Goal: Ask a question: Seek information or help from site administrators or community

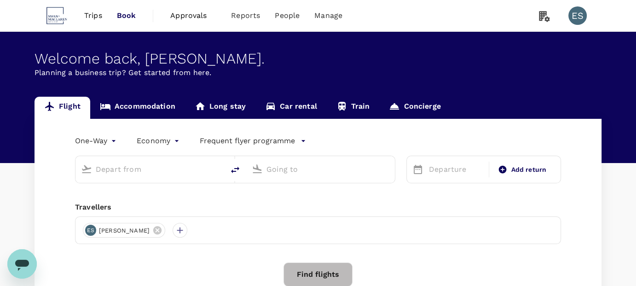
type input "roundtrip"
type input "business"
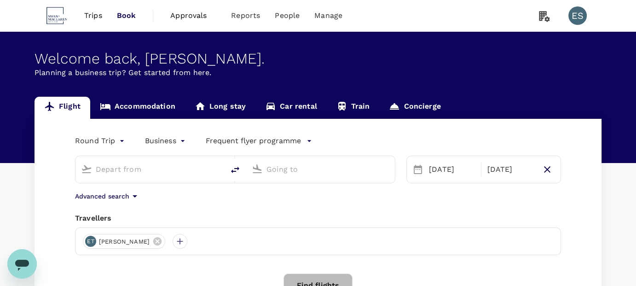
type input "Singapore Changi (SIN)"
type input "Hong Kong Intl (HKG)"
click at [20, 258] on icon "Open messaging window" at bounding box center [22, 263] width 17 height 17
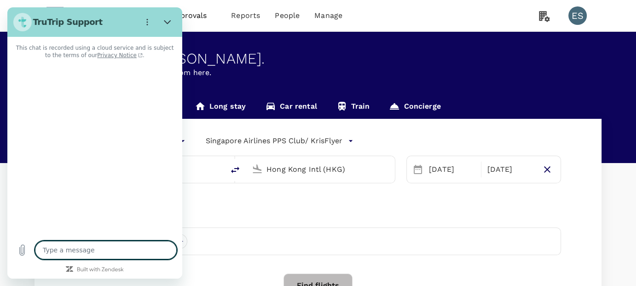
type textarea "x"
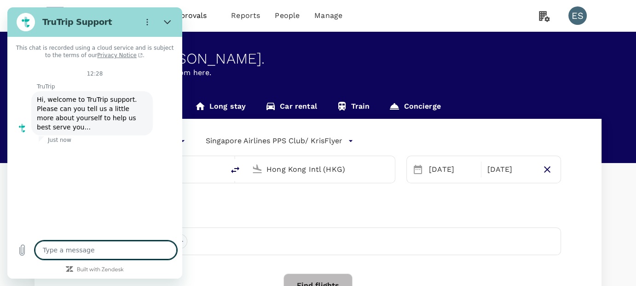
click at [111, 249] on textarea at bounding box center [106, 250] width 142 height 18
type textarea "c"
type textarea "x"
type textarea "ca"
type textarea "x"
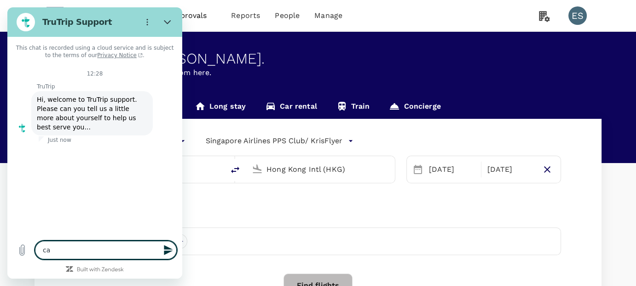
type textarea "can"
type textarea "x"
type textarea "can"
type textarea "x"
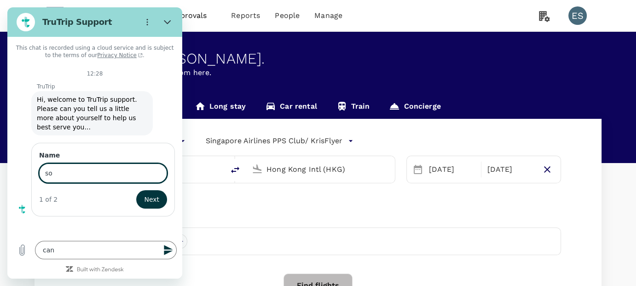
type input "s"
click at [81, 250] on textarea "can" at bounding box center [106, 250] width 142 height 18
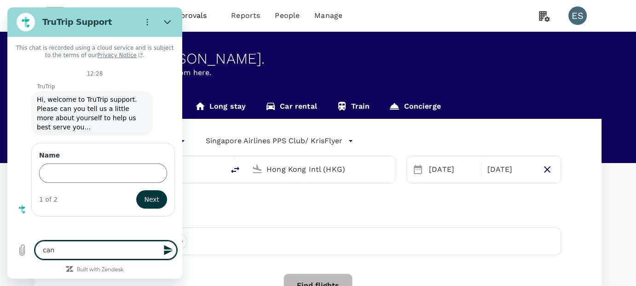
type textarea "can"
type textarea "x"
type textarea "can s"
type textarea "x"
type textarea "can so"
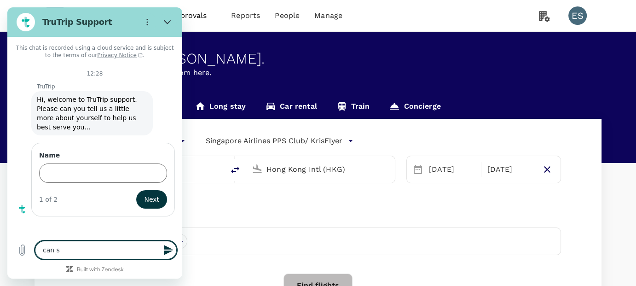
type textarea "x"
type textarea "can som"
type textarea "x"
type textarea "can some"
type textarea "x"
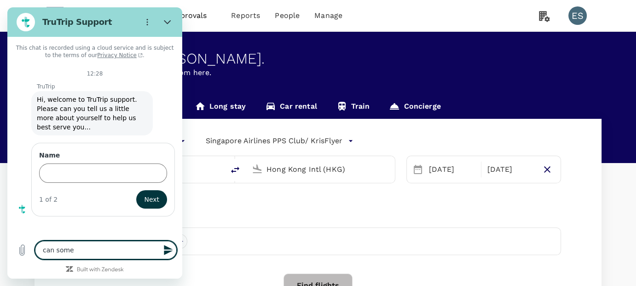
type textarea "can someo"
type textarea "x"
type textarea "can someon"
type textarea "x"
type textarea "can someone"
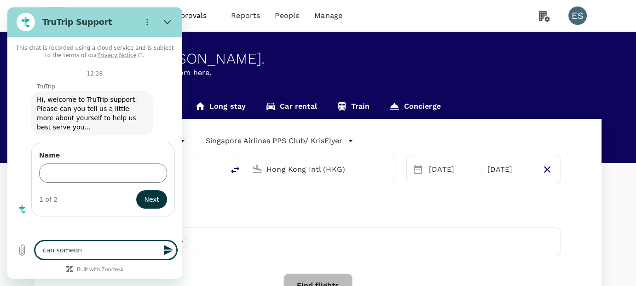
type textarea "x"
type textarea "can someone"
type textarea "x"
type textarea "can someone p"
type textarea "x"
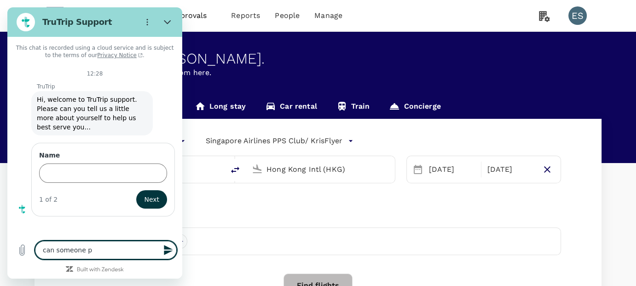
type textarea "can someone pr"
type textarea "x"
type textarea "can someone pro"
type textarea "x"
type textarea "can someone prov"
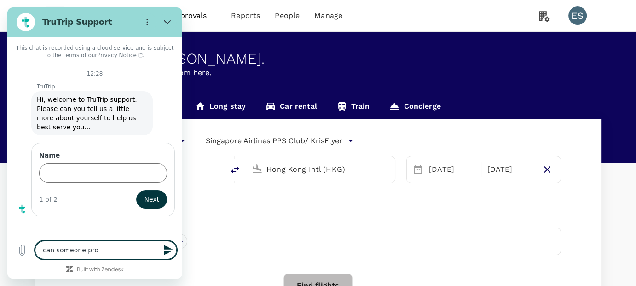
type textarea "x"
type textarea "can someone provi"
type textarea "x"
type textarea "can someone provid"
type textarea "x"
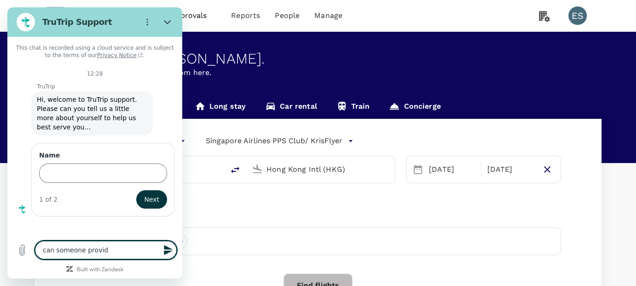
type textarea "can someone provide"
type textarea "x"
type textarea "can someone provide"
type textarea "x"
type textarea "can someone provide m"
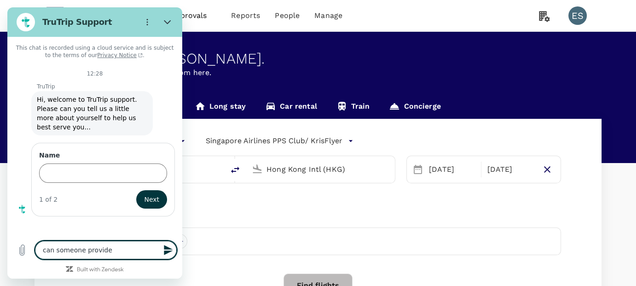
type textarea "x"
type textarea "can someone provide me"
type textarea "x"
type textarea "can someone provide me"
type textarea "x"
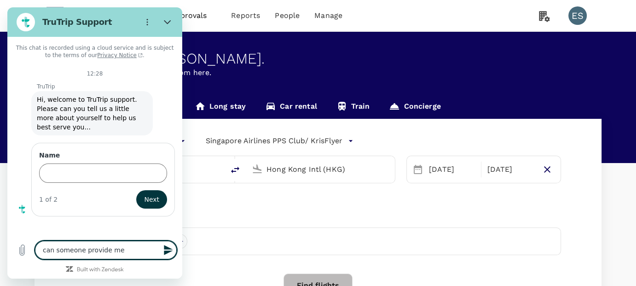
type textarea "can someone provide me a"
type textarea "x"
type textarea "can someone provide me a"
type textarea "x"
type textarea "can someone provide me a c"
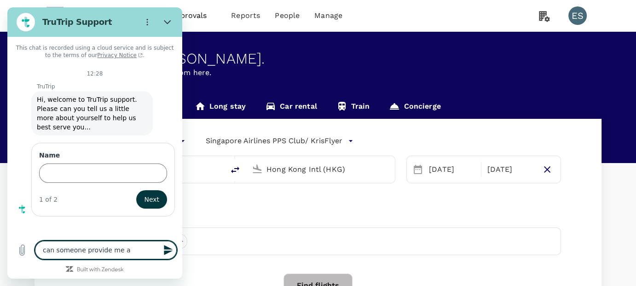
type textarea "x"
type textarea "can someone provide me a ca"
type textarea "x"
type textarea "can someone provide me a cal"
type textarea "x"
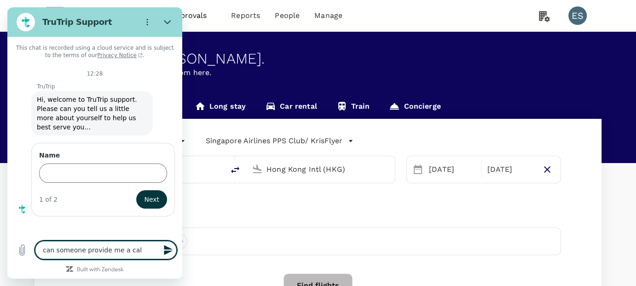
type textarea "can someone provide me a call"
type textarea "x"
type textarea "can someone provide me a call"
type textarea "x"
type textarea "can someone provide me a call b"
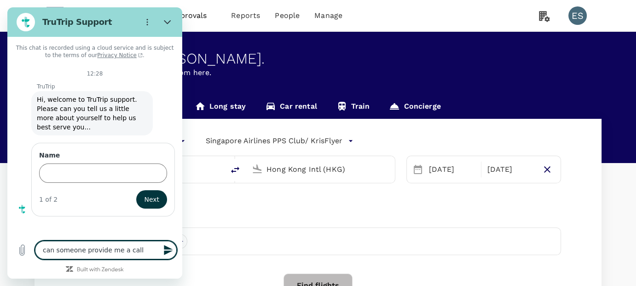
type textarea "x"
type textarea "can someone provide me a call ba"
type textarea "x"
type textarea "can someone provide me a call bac"
type textarea "x"
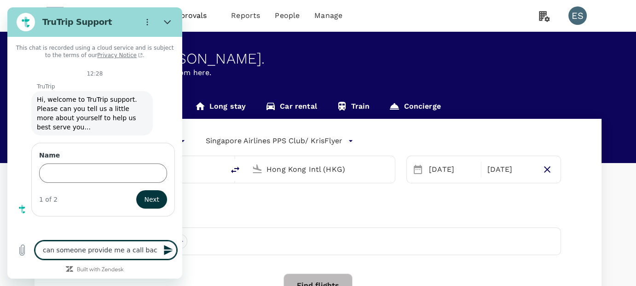
type textarea "can someone provide me a call back"
type textarea "x"
type textarea "can someone provide me a call back"
type textarea "x"
type textarea "can someone provide me a call back t"
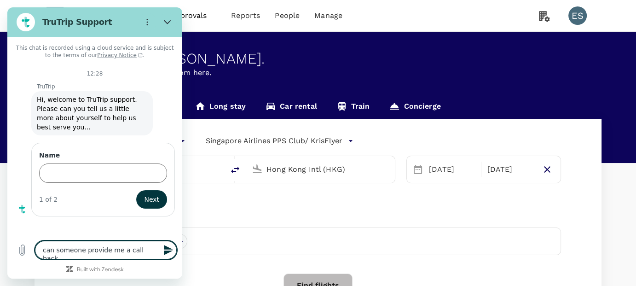
type textarea "x"
type textarea "can someone provide me a call back to"
type textarea "x"
type textarea "can someone provide me a call back [PERSON_NAME]"
type textarea "x"
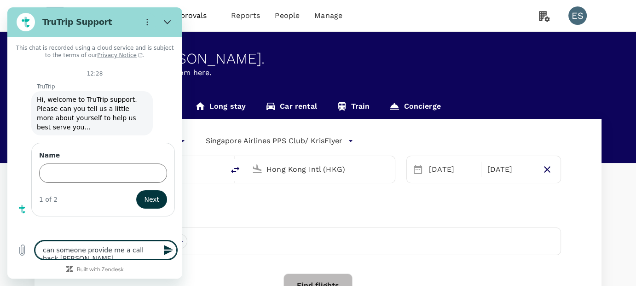
type textarea "can someone provide me a call back toda"
type textarea "x"
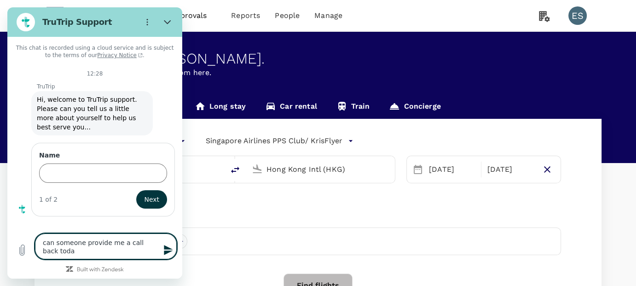
type textarea "can someone provide me a call back [DATE]"
type textarea "x"
type textarea "can someone provide me a call back [DATE]?"
type textarea "x"
type textarea "can someone provide me a call back [DATE]?"
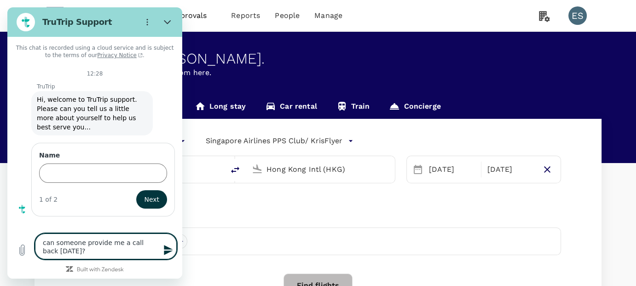
type textarea "x"
type textarea "can someone provide me a call back [DATE]? t"
type textarea "x"
type textarea "can someone provide me a call back [DATE]? th"
type textarea "x"
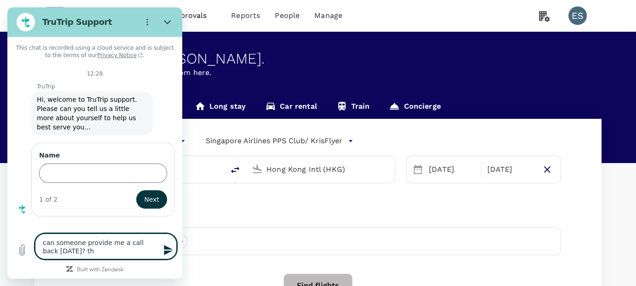
type textarea "can someone provide me a call back [DATE]? thi"
type textarea "x"
type textarea "can someone provide me a call back [DATE]? this"
type textarea "x"
type textarea "can someone provide me a call back [DATE]? this"
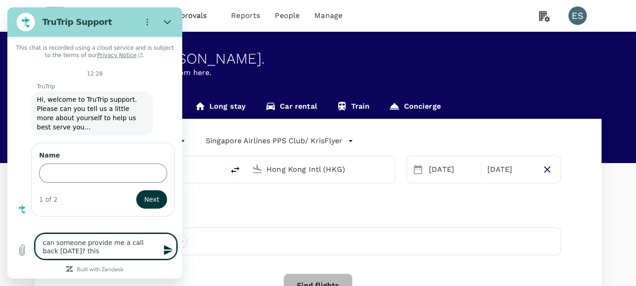
type textarea "x"
type textarea "can someone provide me a call back [DATE]? this i"
type textarea "x"
type textarea "can someone provide me a call back [DATE]? this is"
type textarea "x"
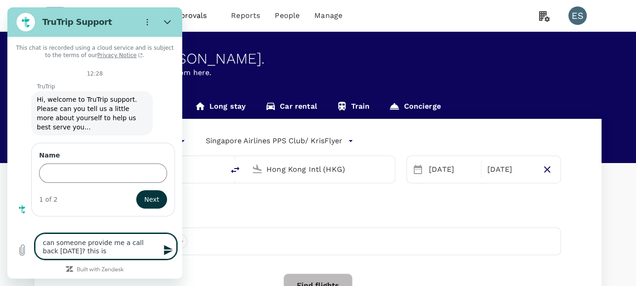
type textarea "can someone provide me a call back [DATE]? this is"
type textarea "x"
type textarea "can someone provide me a call back [DATE]? this is r"
type textarea "x"
type textarea "can someone provide me a call back [DATE]? this is re"
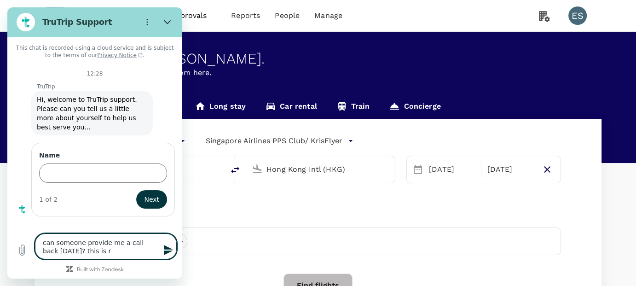
type textarea "x"
type textarea "can someone provide me a call back [DATE]? this is reg"
type textarea "x"
type textarea "can someone provide me a call back [DATE]? this is rega"
type textarea "x"
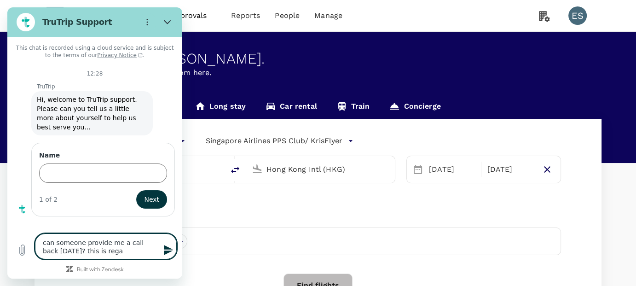
type textarea "can someone provide me a call back [DATE]? this is regar"
type textarea "x"
type textarea "can someone provide me a call back [DATE]? this is regard"
type textarea "x"
type textarea "can someone provide me a call back [DATE]? this is regardi"
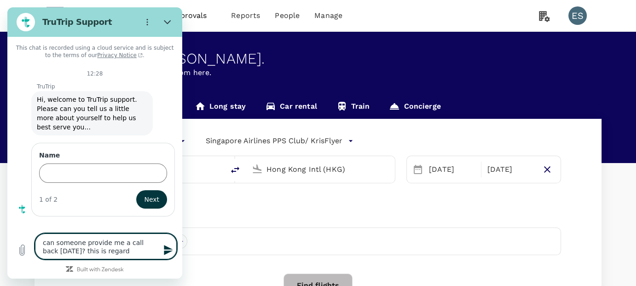
type textarea "x"
type textarea "can someone provide me a call back [DATE]? this is regardin"
type textarea "x"
type textarea "can someone provide me a call back [DATE]? this is regarding"
type textarea "x"
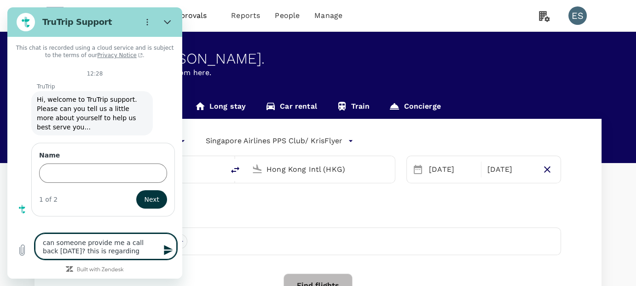
type textarea "can someone provide me a call back [DATE]? this is regarding"
type textarea "x"
type textarea "can someone provide me a call back [DATE]? this is regarding m"
type textarea "x"
type textarea "can someone provide me a call back [DATE]? this is regarding my"
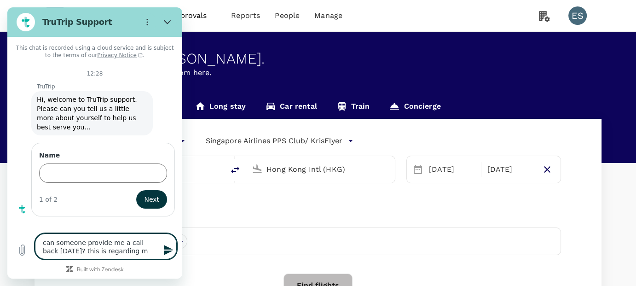
type textarea "x"
type textarea "can someone provide me a call back [DATE]? this is regarding my"
type textarea "x"
type textarea "can someone provide me a call back [DATE]? this is regarding my C"
type textarea "x"
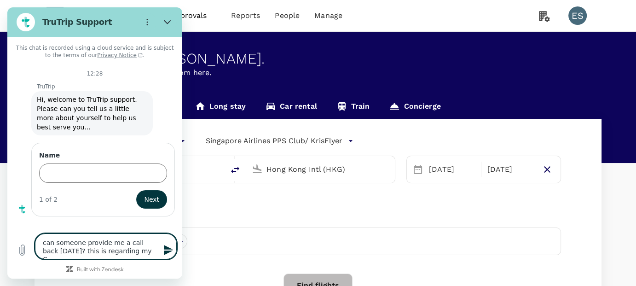
type textarea "can someone provide me a call back [DATE]? this is regarding my CE"
type textarea "x"
type textarea "can someone provide me a call back [DATE]? this is regarding my CEO"
type textarea "x"
type textarea "can someone provide me a call back [DATE]? this is regarding my CEO'"
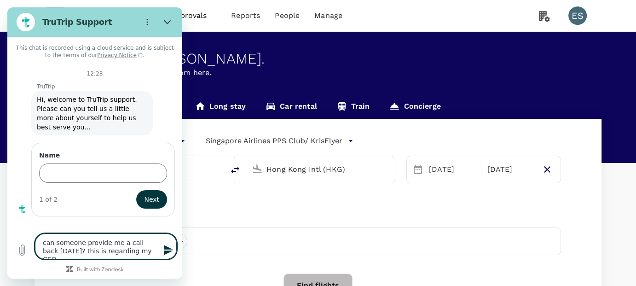
type textarea "x"
type textarea "can someone provide me a call back [DATE]? this is regarding my CEO's"
type textarea "x"
type textarea "can someone provide me a call back [DATE]? this is regarding my CEO's"
type textarea "x"
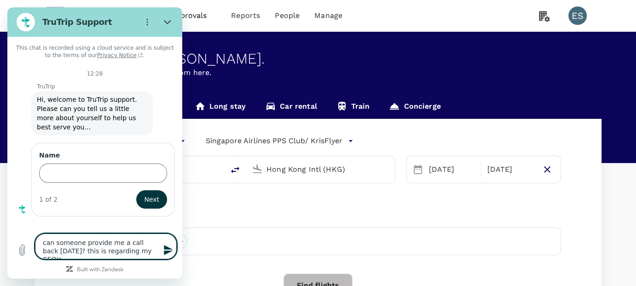
type textarea "can someone provide me a call back [DATE]? this is regarding my CEO's f"
type textarea "x"
type textarea "can someone provide me a call back [DATE]? this is regarding my CEO's fl"
type textarea "x"
type textarea "can someone provide me a call back [DATE]? this is regarding my CEO's fli"
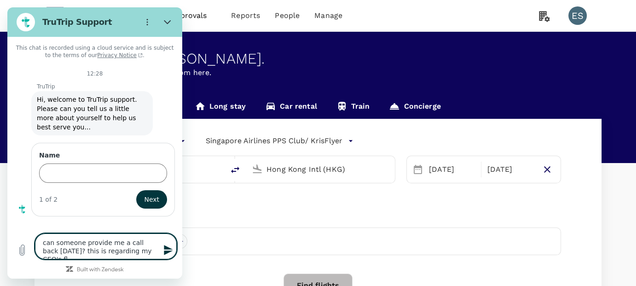
type textarea "x"
type textarea "can someone provide me a call back [DATE]? this is regarding my CEO's flig"
type textarea "x"
type textarea "can someone provide me a call back [DATE]? this is regarding my CEO's fligh"
type textarea "x"
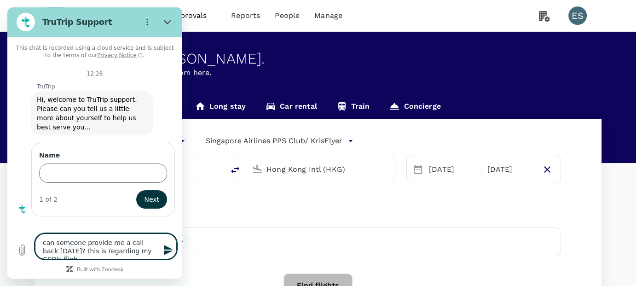
type textarea "can someone provide me a call back [DATE]? this is regarding my CEO's flight"
type textarea "x"
type textarea "can someone provide me a call back [DATE]? this is regarding my CEO's flight"
type textarea "x"
type textarea "can someone provide me a call back [DATE]? this is regarding my CEO's flight b"
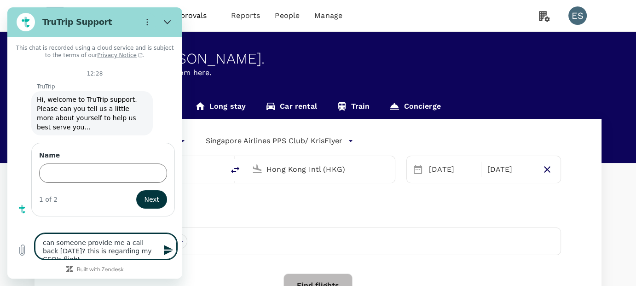
type textarea "x"
type textarea "can someone provide me a call back [DATE]? this is regarding my CEO's flight bo"
type textarea "x"
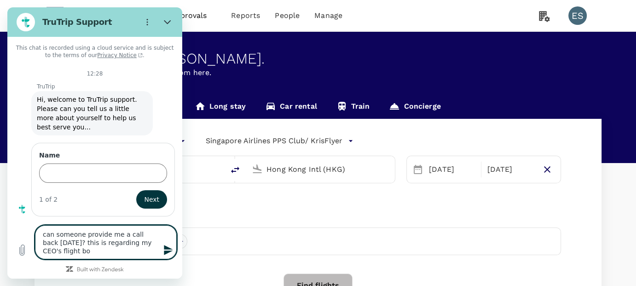
type textarea "can someone provide me a call back [DATE]? this is regarding my CEO's flight boo"
type textarea "x"
type textarea "can someone provide me a call back [DATE]? this is regarding my CEO's flight bo…"
type textarea "x"
type textarea "can someone provide me a call back [DATE]? this is regarding my CEO's flight bo…"
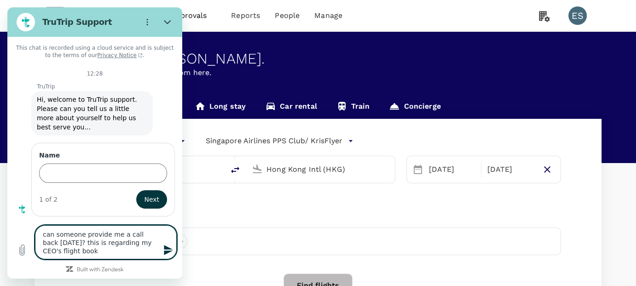
type textarea "x"
type textarea "can someone provide me a call back [DATE]? this is regarding my CEO's flight bo…"
type textarea "x"
type textarea "can someone provide me a call back [DATE]? this is regarding my CEO's flight bo…"
type textarea "x"
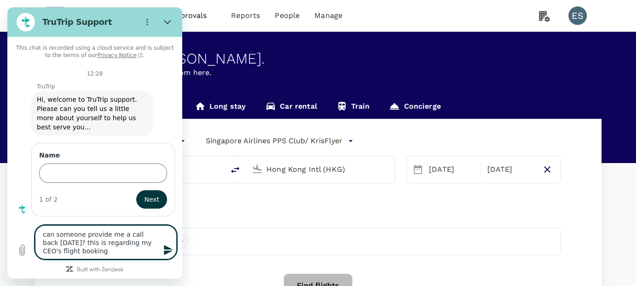
type textarea "can someone provide me a call back [DATE]? this is regarding my CEO's flight bo…"
type textarea "x"
type textarea "can someone provide me a call back [DATE]? this is regarding my CEO's flight bo…"
type textarea "x"
type textarea "can someone provide me a call back [DATE]? this is regarding my CEO's flight bo…"
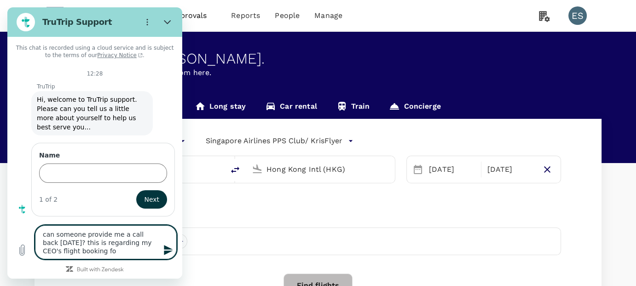
type textarea "x"
type textarea "can someone provide me a call back [DATE]? this is regarding my CEO's flight bo…"
type textarea "x"
type textarea "can someone provide me a call back [DATE]? this is regarding my CEO's flight bo…"
type textarea "x"
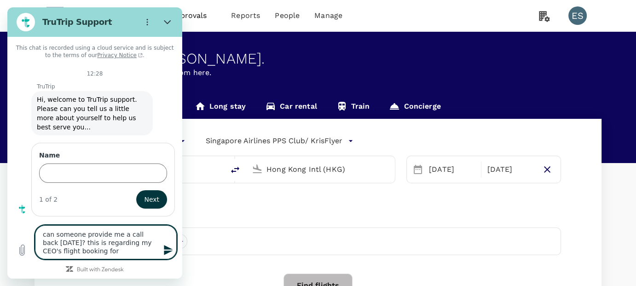
type textarea "can someone provide me a call back [DATE]? this is regarding my CEO's flight bo…"
type textarea "x"
type textarea "can someone provide me a call back [DATE]? this is regarding my CEO's flight bo…"
type textarea "x"
type textarea "can someone provide me a call back [DATE]? this is regarding my CEO's flight bo…"
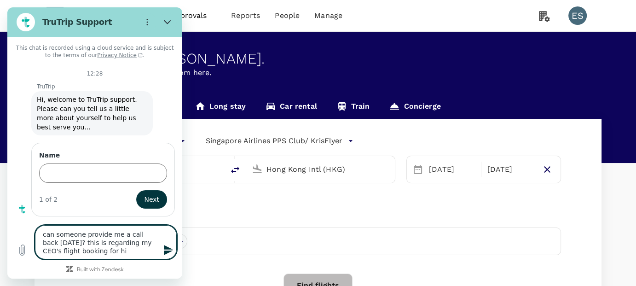
type textarea "x"
type textarea "can someone provide me a call back [DATE]? this is regarding my CEO's flight bo…"
type textarea "x"
type textarea "can someone provide me a call back [DATE]? this is regarding my CEO's flight bo…"
type textarea "x"
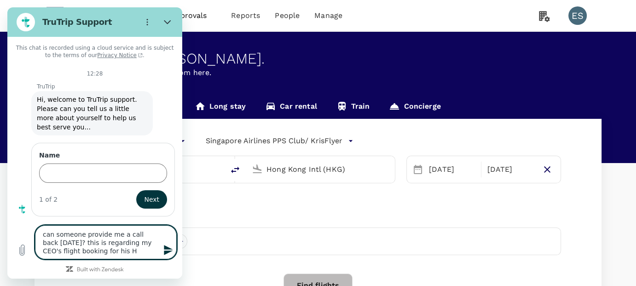
type textarea "can someone provide me a call back [DATE]? this is regarding my CEO's flight bo…"
type textarea "x"
type textarea "can someone provide me a call back [DATE]? this is regarding my CEO's flight bo…"
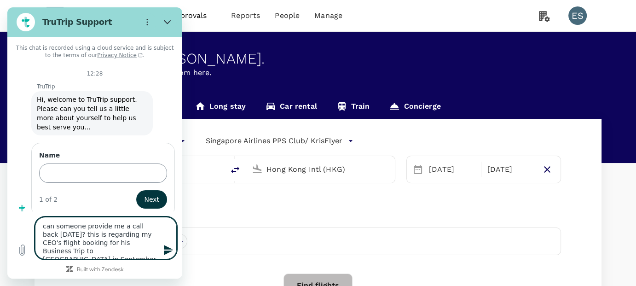
click at [87, 163] on input "Name" at bounding box center [103, 172] width 128 height 19
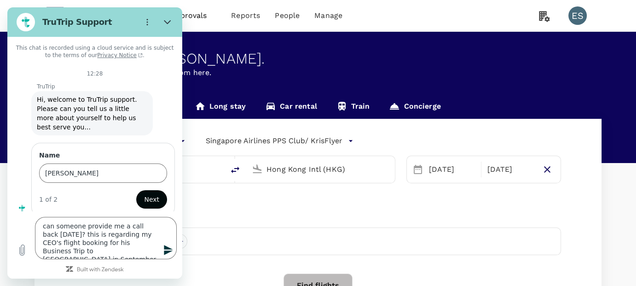
click at [146, 192] on button "Next" at bounding box center [151, 199] width 31 height 18
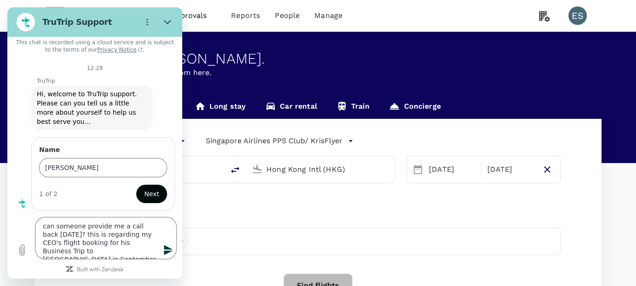
scroll to position [44, 0]
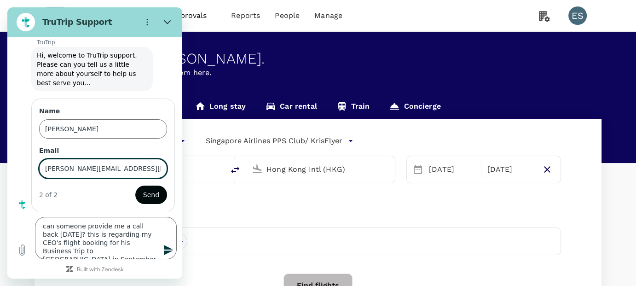
click at [148, 191] on span "Send" at bounding box center [151, 194] width 16 height 11
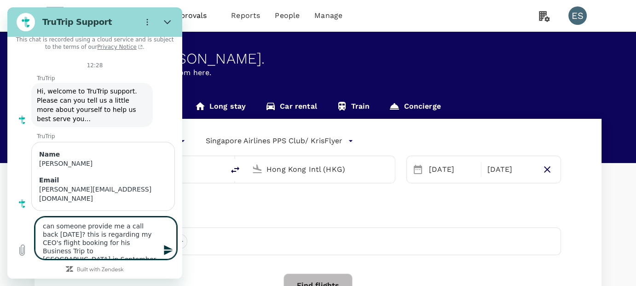
scroll to position [0, 0]
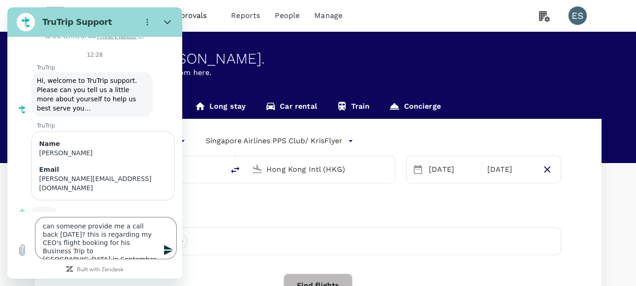
click at [166, 247] on icon "Send message" at bounding box center [168, 250] width 9 height 10
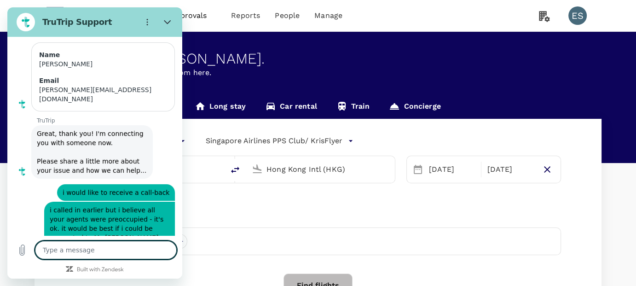
scroll to position [161, 0]
